Goal: Download file/media

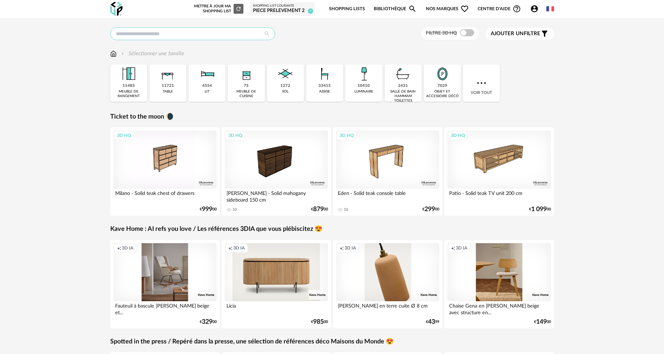
click at [170, 37] on input "text" at bounding box center [192, 33] width 165 height 13
click at [121, 36] on input "*" at bounding box center [192, 33] width 165 height 13
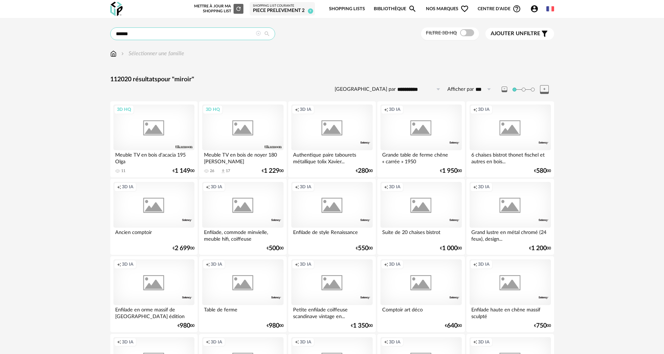
type input "******"
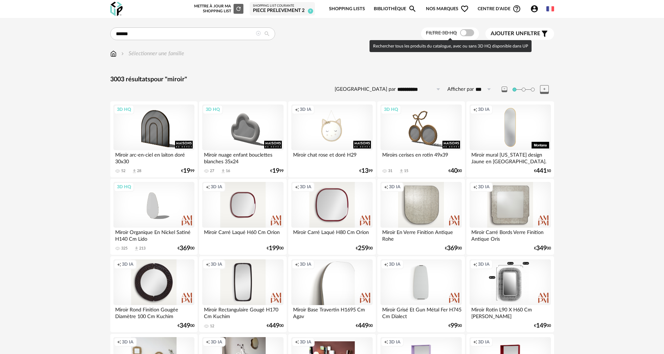
click at [466, 33] on span at bounding box center [467, 32] width 14 height 7
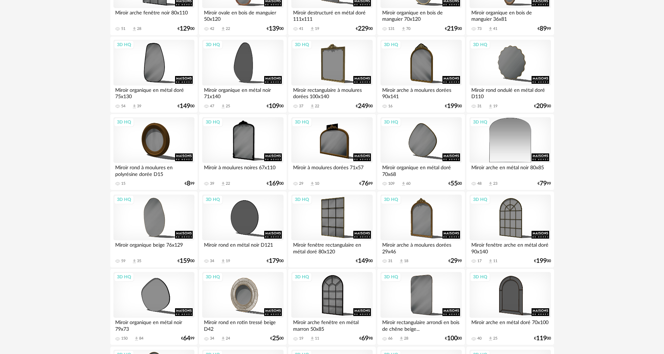
scroll to position [775, 0]
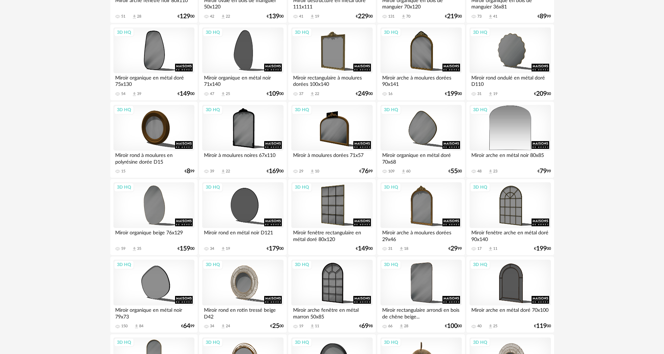
click at [509, 197] on div "3D HQ" at bounding box center [510, 205] width 81 height 46
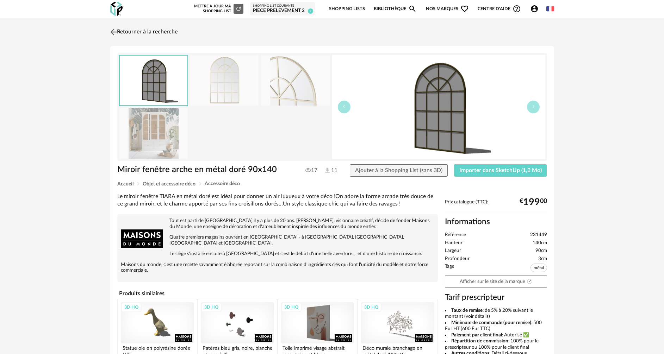
click at [114, 33] on img at bounding box center [113, 32] width 10 height 10
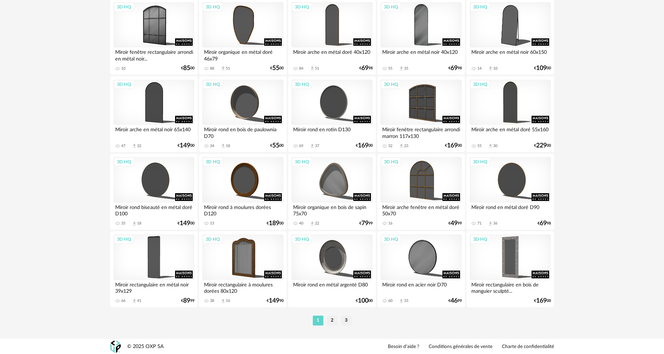
scroll to position [1344, 0]
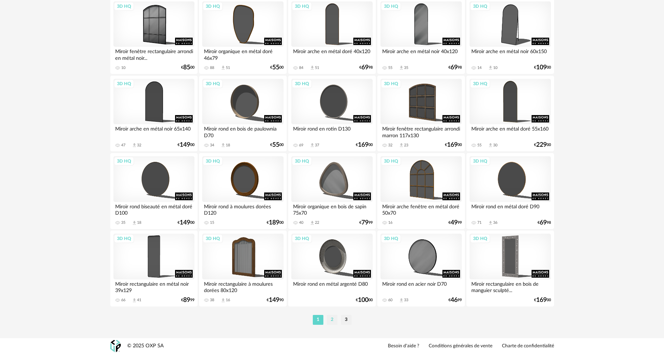
click at [332, 319] on li "2" at bounding box center [332, 320] width 11 height 10
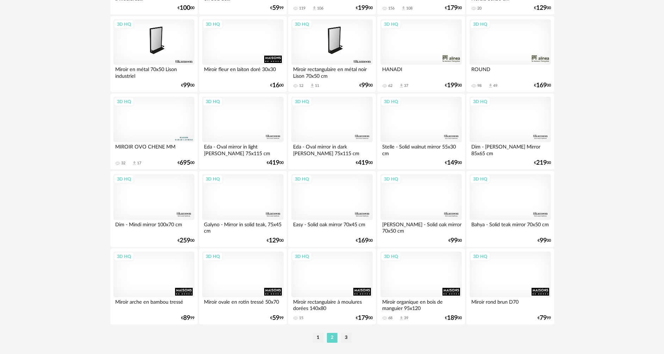
scroll to position [1338, 0]
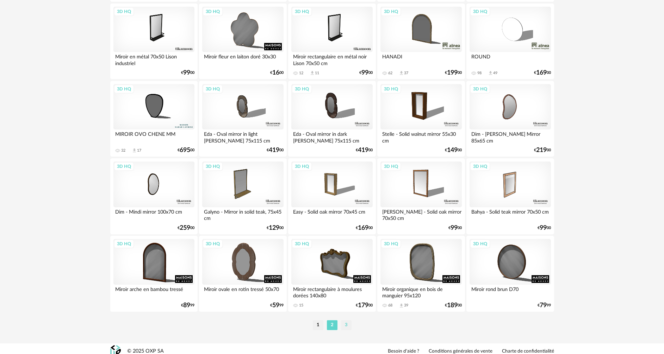
click at [347, 326] on li "3" at bounding box center [346, 326] width 11 height 10
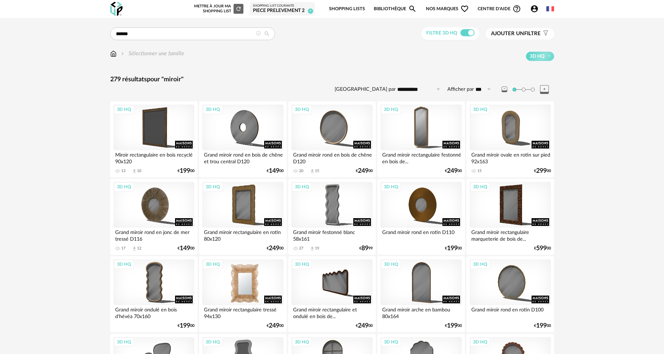
click at [250, 282] on div "3D HQ" at bounding box center [242, 283] width 81 height 46
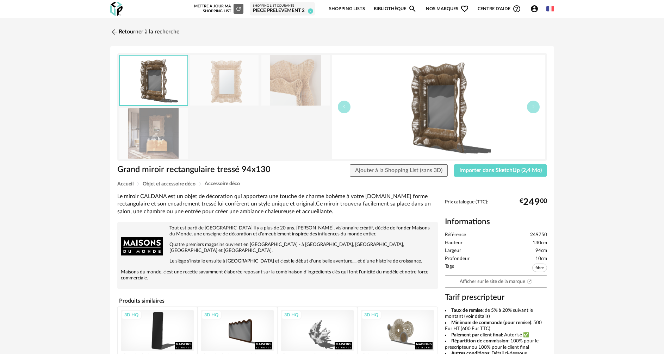
click at [168, 132] on img at bounding box center [153, 133] width 68 height 50
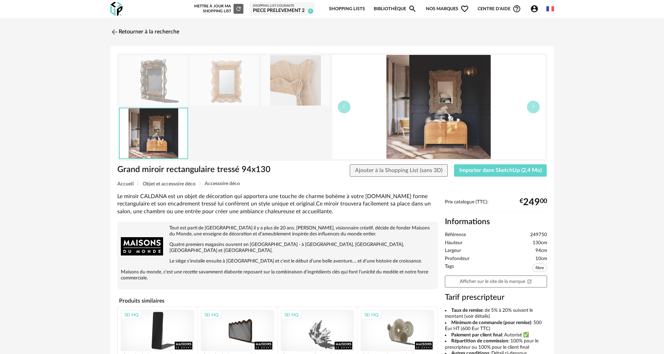
click at [304, 81] on img at bounding box center [295, 80] width 68 height 50
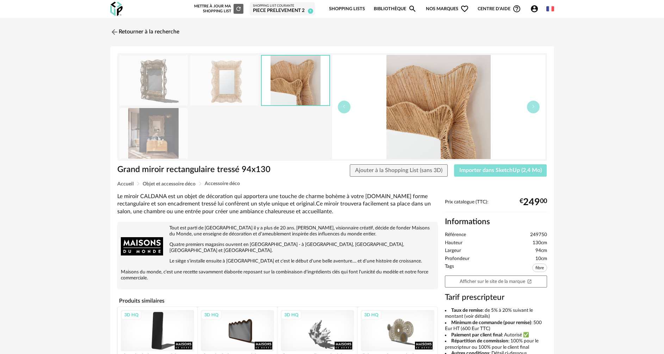
click at [510, 172] on span "Importer dans SketchUp (2,4 Mo)" at bounding box center [500, 171] width 82 height 6
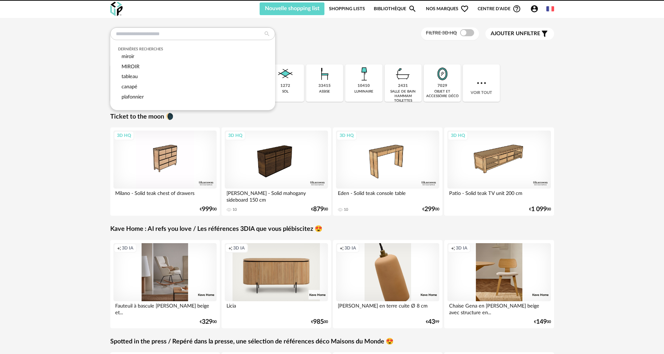
click at [159, 35] on input "text" at bounding box center [192, 33] width 165 height 13
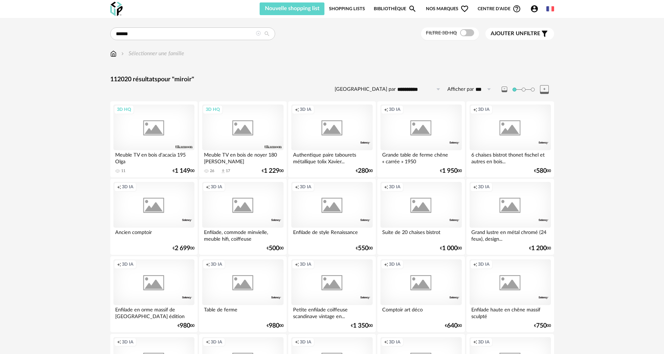
type input "******"
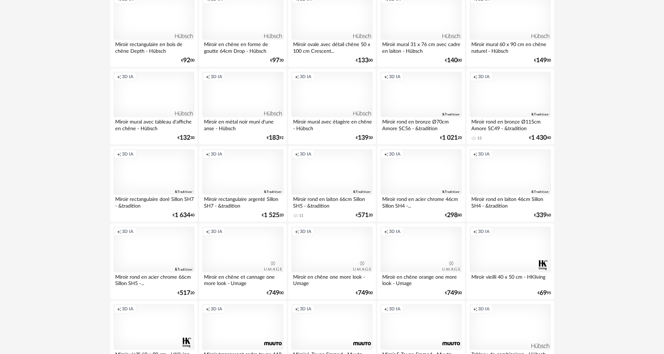
scroll to position [1344, 0]
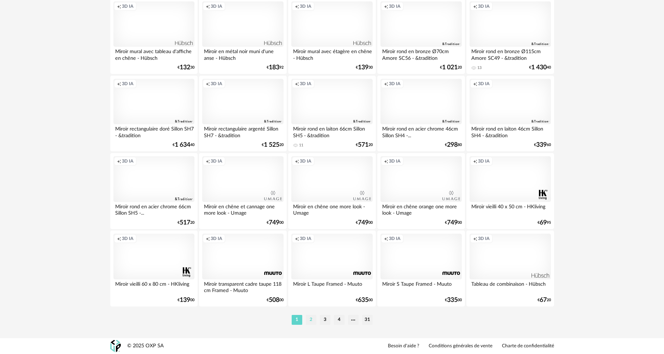
click at [309, 323] on li "2" at bounding box center [311, 320] width 11 height 10
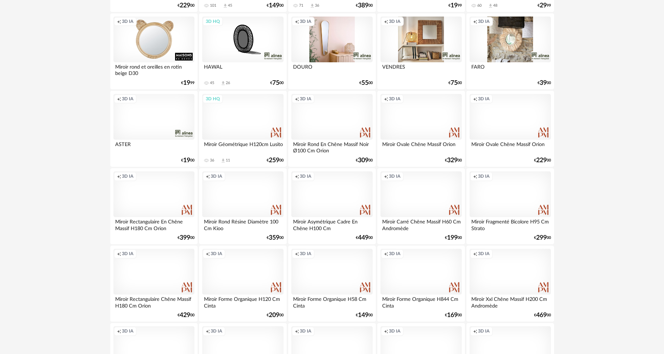
scroll to position [740, 0]
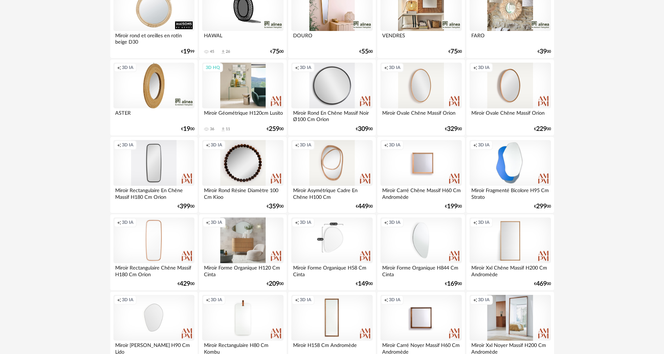
click at [253, 85] on div "3D HQ" at bounding box center [242, 86] width 81 height 46
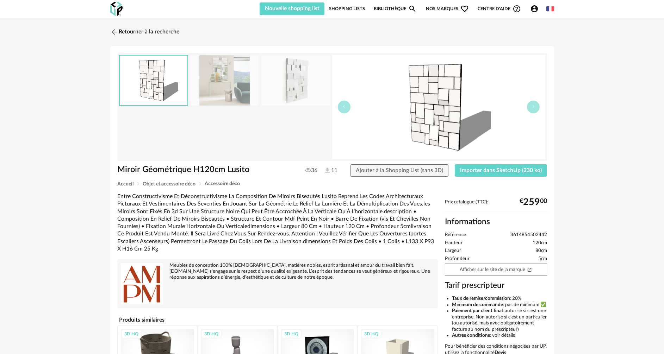
click at [235, 90] on img at bounding box center [224, 80] width 68 height 50
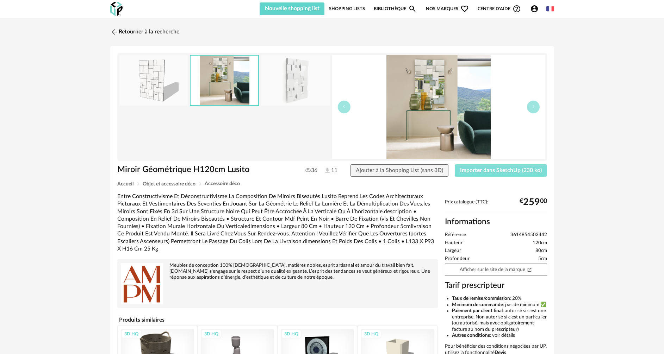
click at [502, 172] on span "Importer dans SketchUp (230 ko)" at bounding box center [501, 171] width 82 height 6
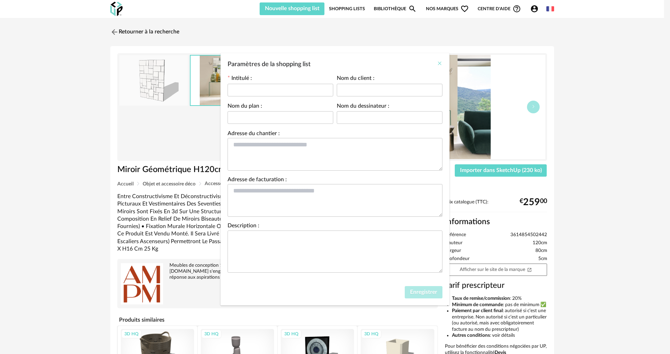
click at [441, 66] on icon "Close" at bounding box center [440, 64] width 6 height 6
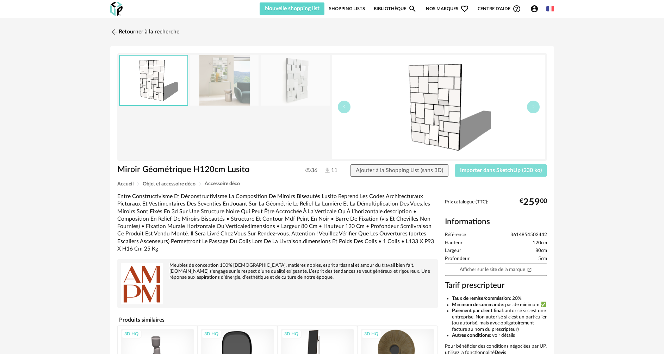
click at [499, 173] on span "Importer dans SketchUp (230 ko)" at bounding box center [501, 171] width 82 height 6
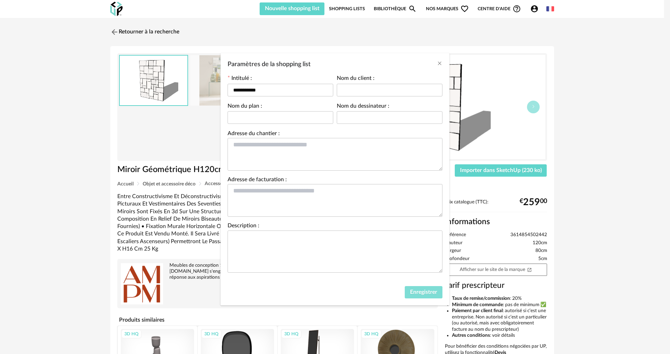
click at [426, 292] on span "Enregistrer" at bounding box center [423, 293] width 27 height 6
